Goal: Find specific page/section: Find specific page/section

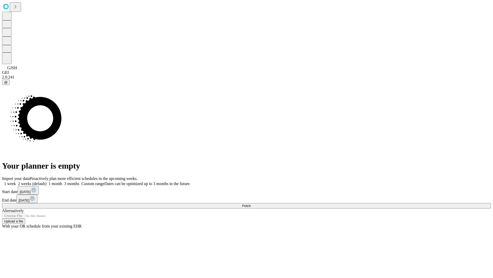
click at [251, 204] on span "Fetch" at bounding box center [246, 206] width 8 height 4
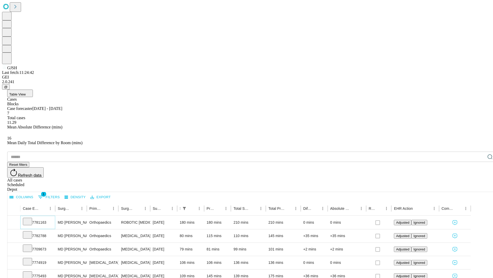
click at [30, 218] on icon at bounding box center [27, 220] width 5 height 5
